Goal: Transaction & Acquisition: Purchase product/service

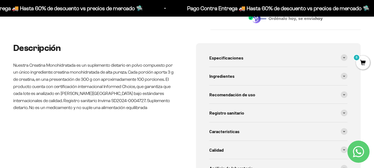
scroll to position [237, 0]
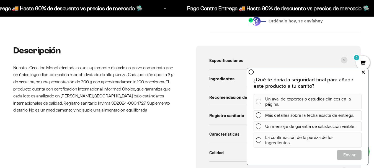
click at [364, 72] on icon at bounding box center [363, 72] width 3 height 7
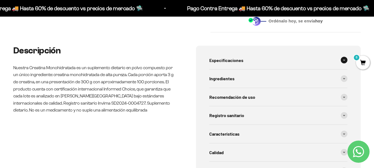
click at [259, 62] on div "Especificaciones" at bounding box center [278, 60] width 138 height 18
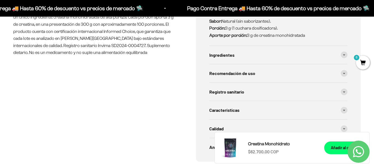
scroll to position [309, 0]
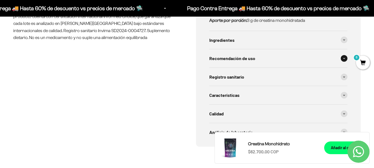
click at [278, 60] on div "Recomendación de uso" at bounding box center [278, 58] width 138 height 18
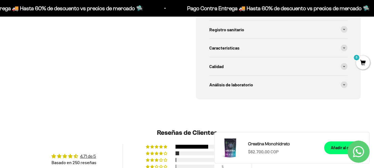
scroll to position [386, 0]
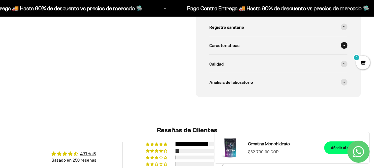
click at [261, 46] on div "Características" at bounding box center [278, 45] width 138 height 18
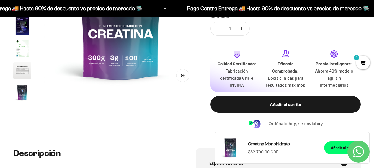
scroll to position [0, 0]
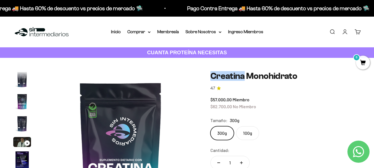
drag, startPoint x: 212, startPoint y: 74, endPoint x: 239, endPoint y: 76, distance: 26.6
click at [242, 74] on h1 "Creatina Monohidrato" at bounding box center [285, 76] width 150 height 10
drag, startPoint x: 246, startPoint y: 76, endPoint x: 209, endPoint y: 72, distance: 36.5
click at [209, 72] on div "Zoom Ir al artículo 1 Ir al artículo 2 Ir al artículo 3 Ir al artículo 4 Ir al …" at bounding box center [187, 170] width 348 height 198
copy h1 "Creatina"
